Goal: Navigation & Orientation: Find specific page/section

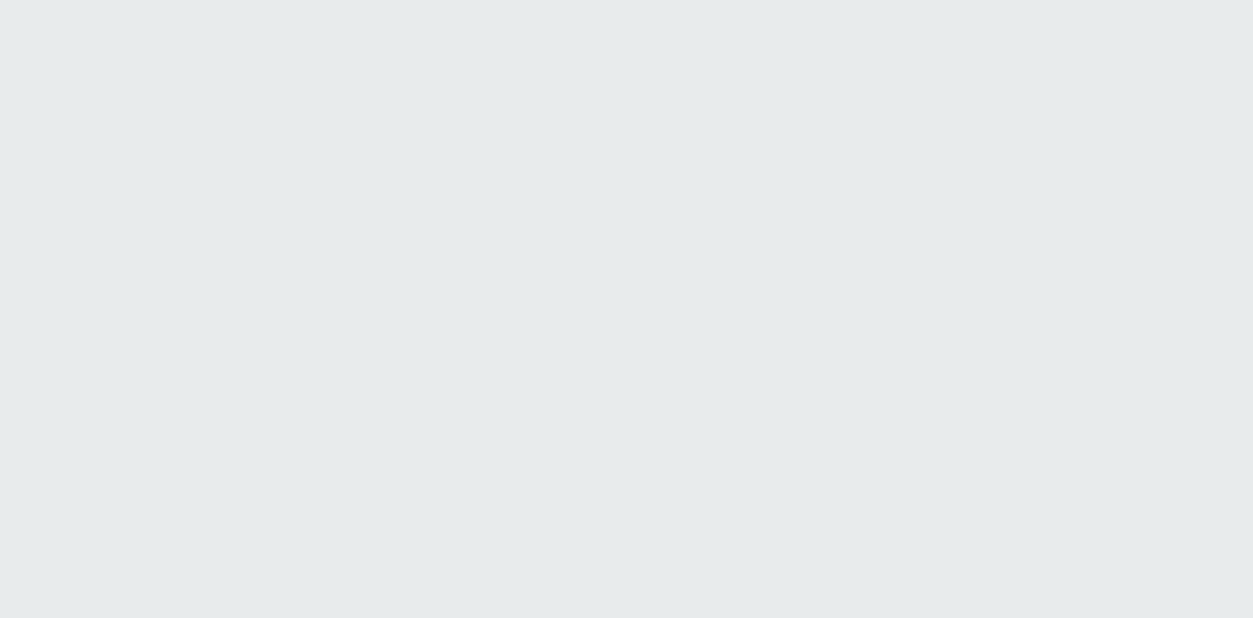
click at [559, 0] on html "Printing this webpage has been disabled. This tool is intended for internal pla…" at bounding box center [626, 0] width 1253 height 0
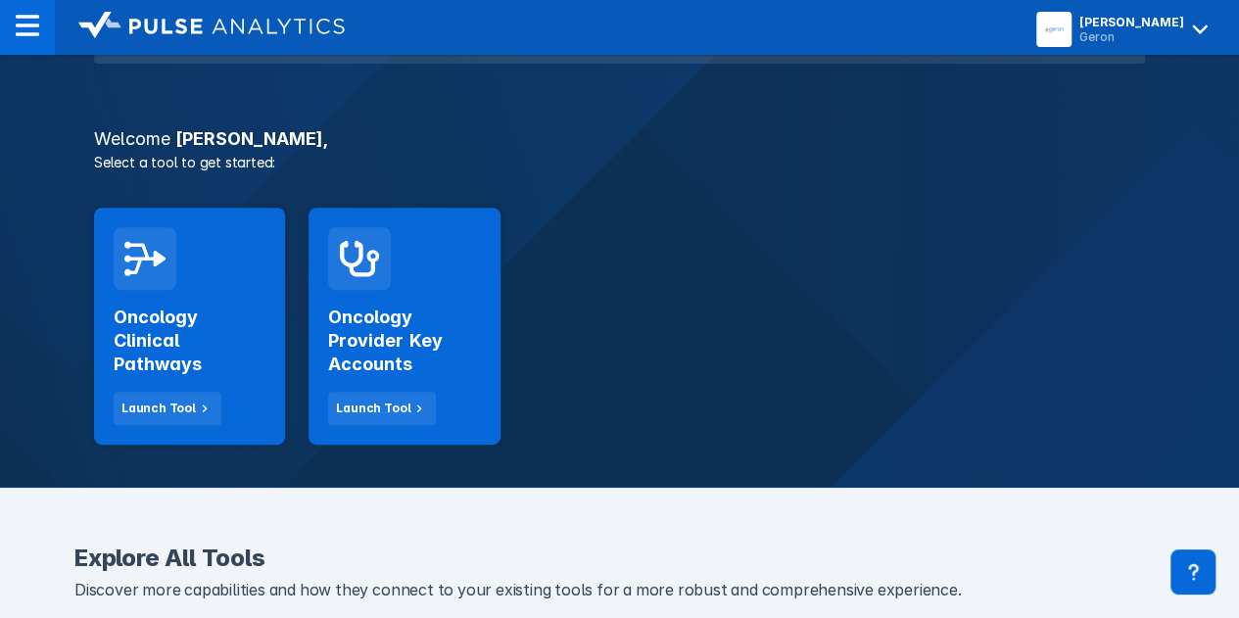
scroll to position [294, 0]
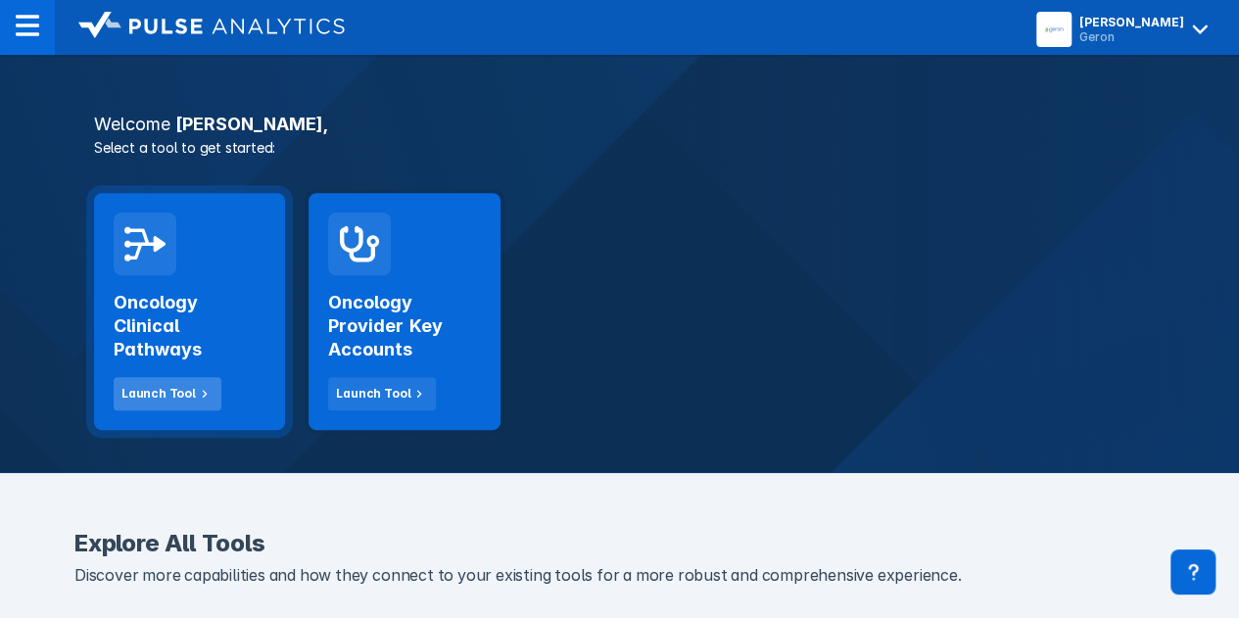
click at [161, 386] on div "Launch Tool" at bounding box center [158, 394] width 74 height 18
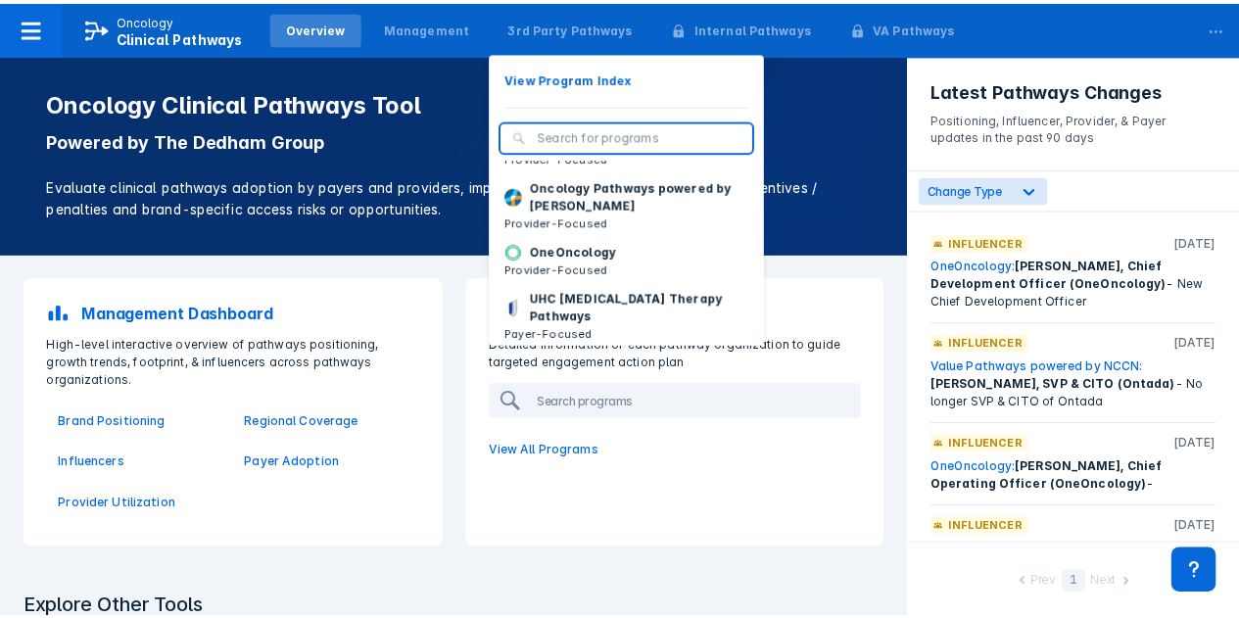
scroll to position [243, 0]
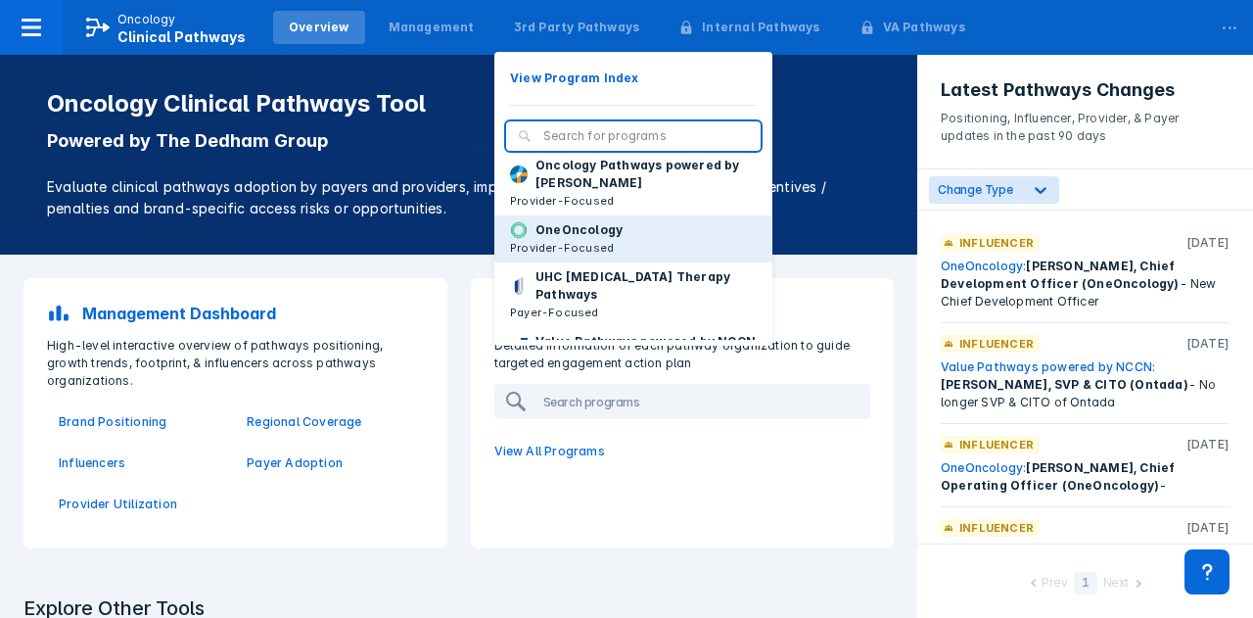
click at [566, 239] on p "OneOncology" at bounding box center [579, 230] width 87 height 18
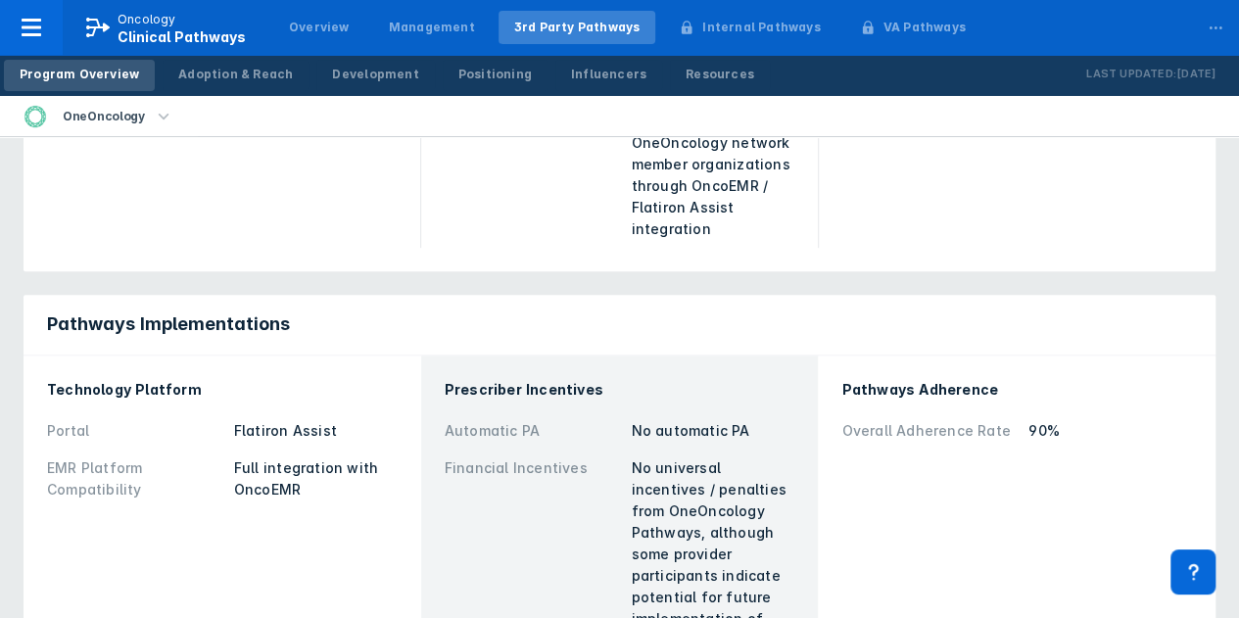
scroll to position [490, 0]
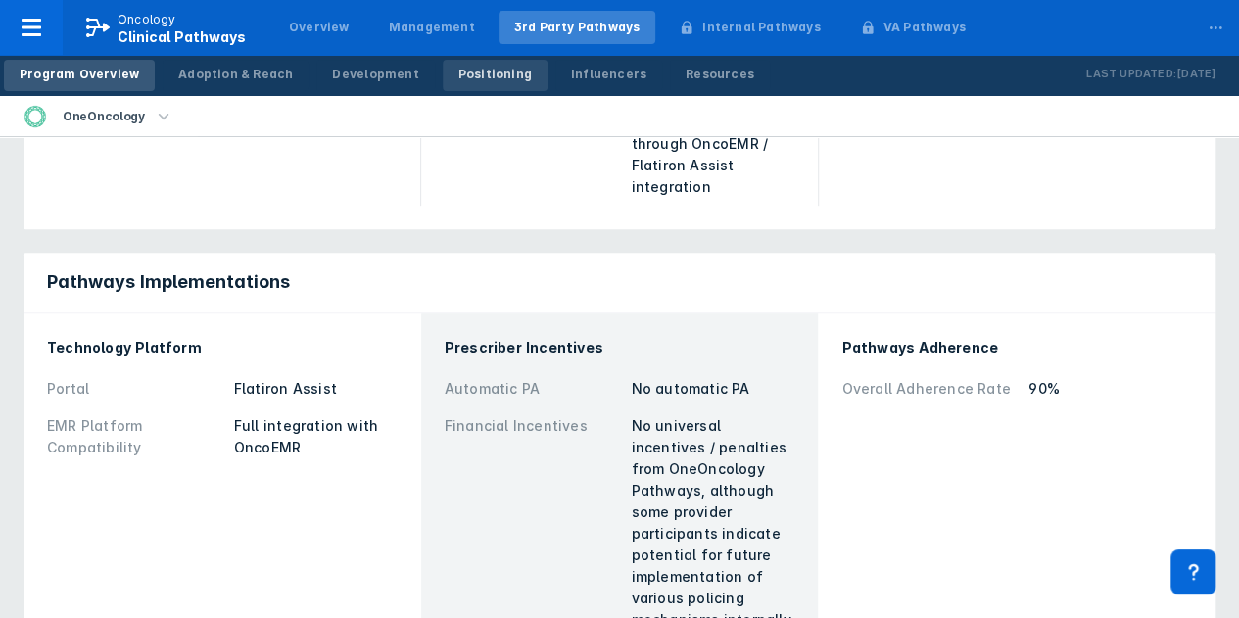
click at [472, 79] on div "Positioning" at bounding box center [494, 75] width 73 height 18
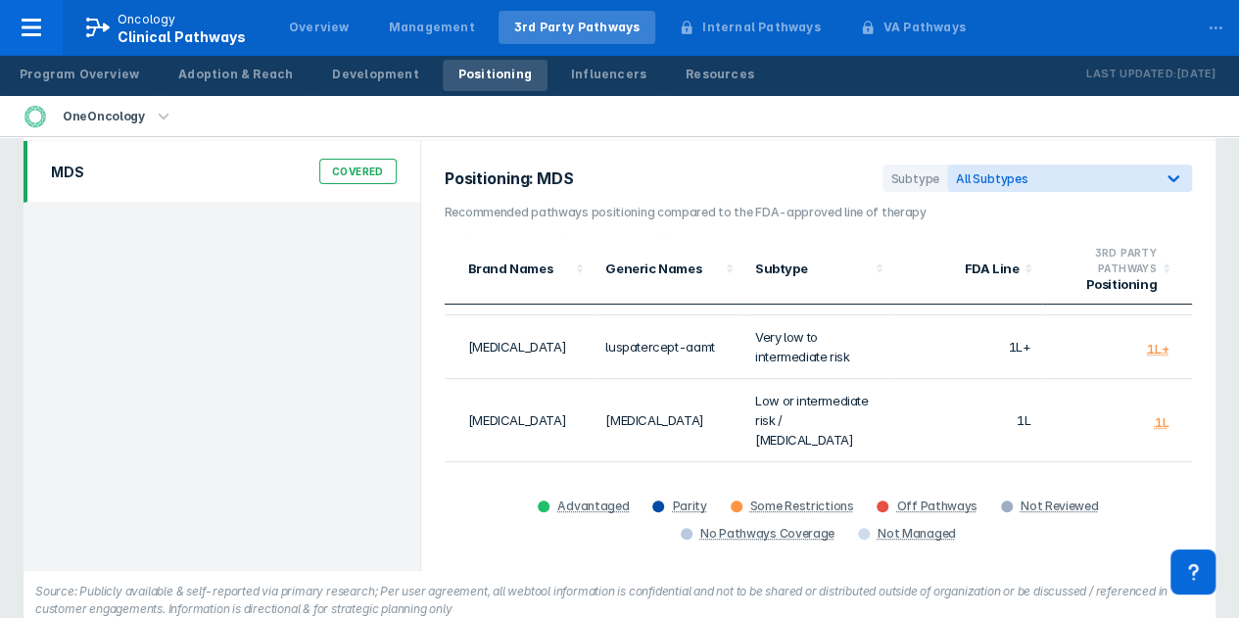
scroll to position [153, 0]
